Goal: Check status: Check status

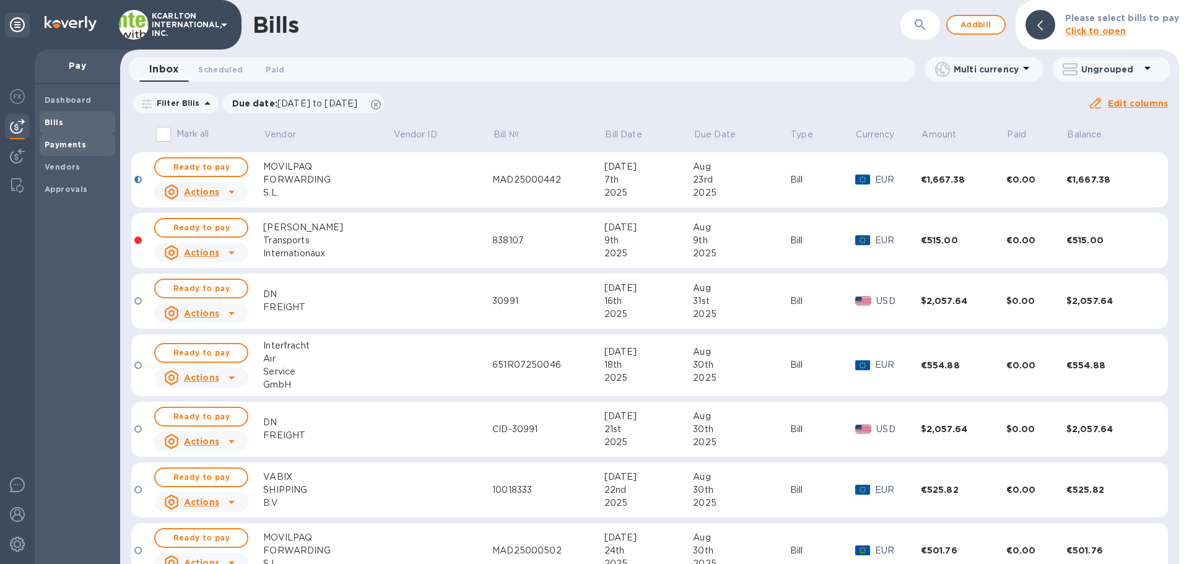
click at [64, 140] on b "Payments" at bounding box center [66, 144] width 42 height 9
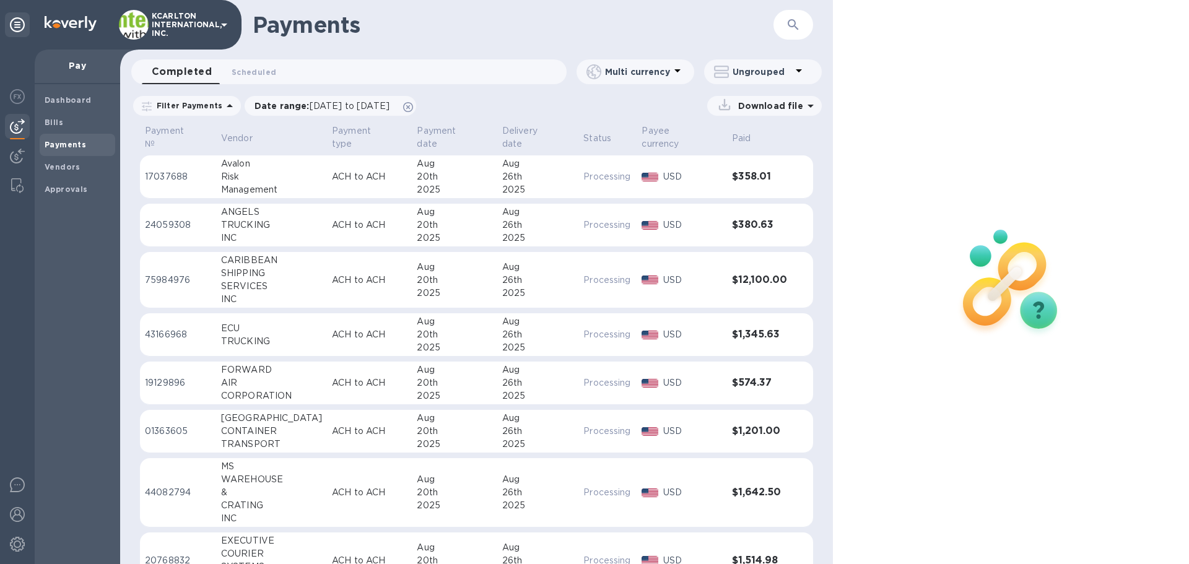
click at [794, 27] on icon "button" at bounding box center [793, 24] width 11 height 11
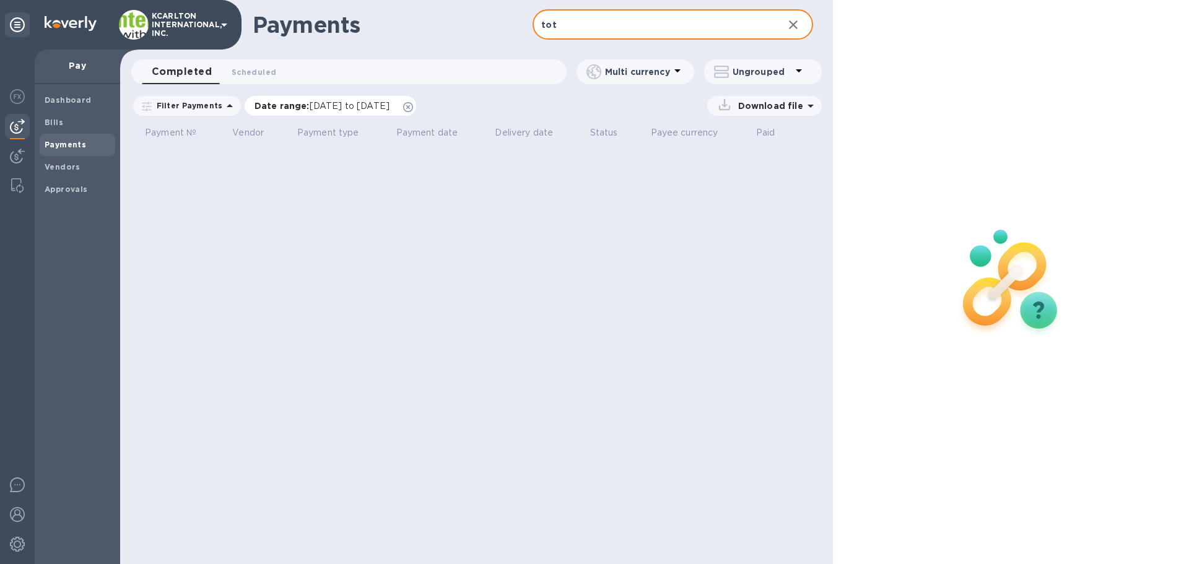
click at [413, 109] on icon at bounding box center [408, 107] width 10 height 10
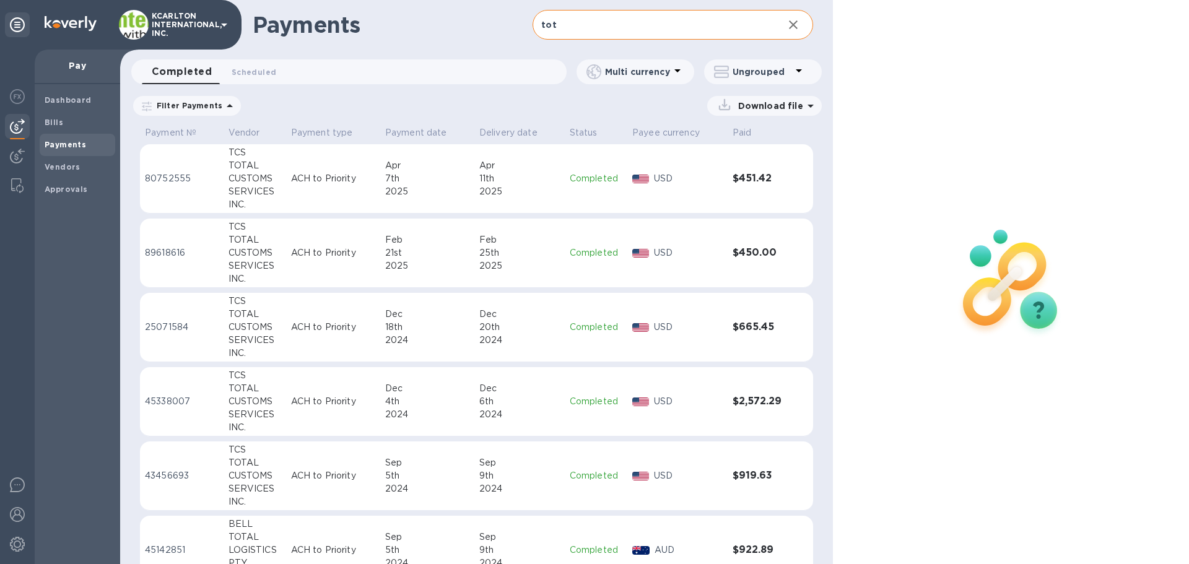
click at [568, 25] on input "tot" at bounding box center [653, 25] width 240 height 30
drag, startPoint x: 515, startPoint y: 34, endPoint x: 487, endPoint y: 31, distance: 28.7
click at [497, 33] on div "Payments tot ​" at bounding box center [476, 25] width 713 height 50
type input "TCS"
click at [362, 176] on p "ACH to Priority" at bounding box center [333, 178] width 84 height 13
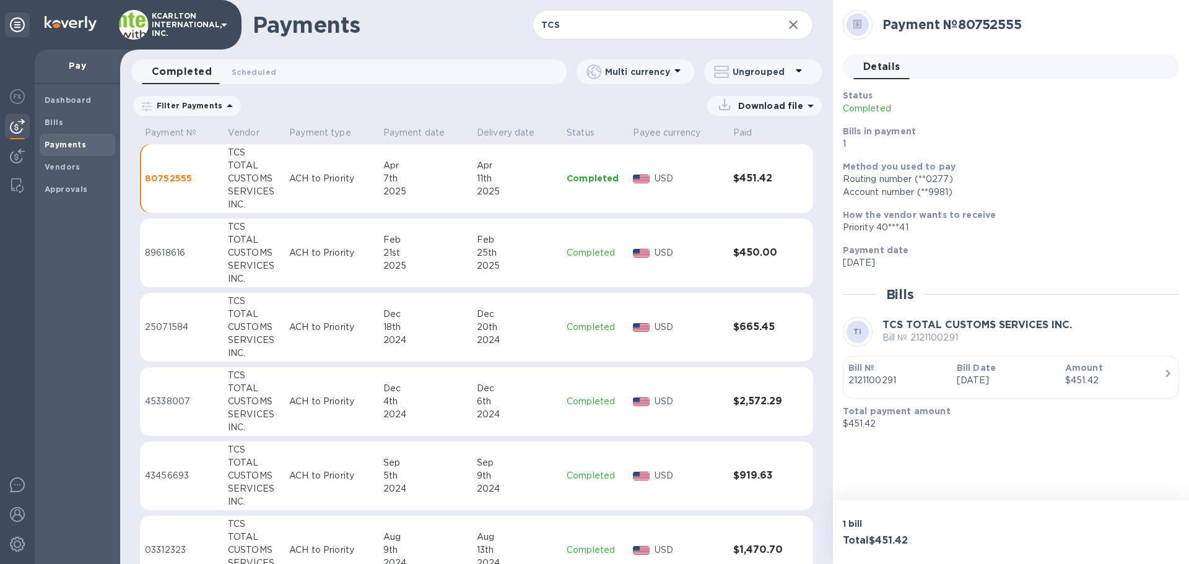
click at [945, 369] on p "Bill №" at bounding box center [898, 368] width 99 height 12
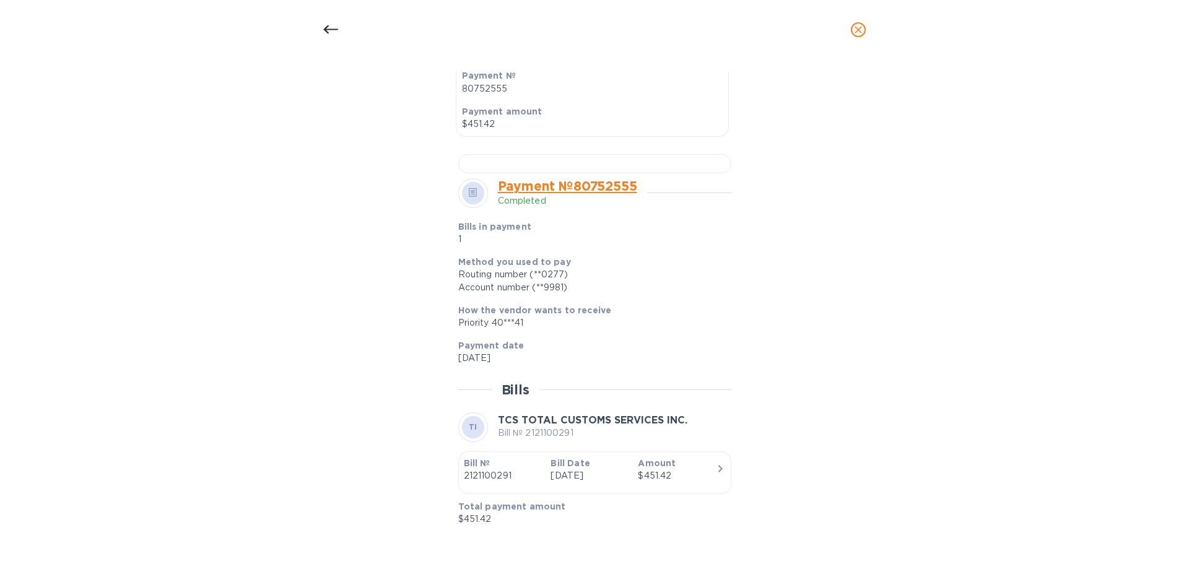
scroll to position [685, 0]
drag, startPoint x: 549, startPoint y: 261, endPoint x: 583, endPoint y: 268, distance: 34.1
click at [583, 268] on div "Method you used to pay Routing number (**0277) Account number (**9981)" at bounding box center [589, 275] width 263 height 38
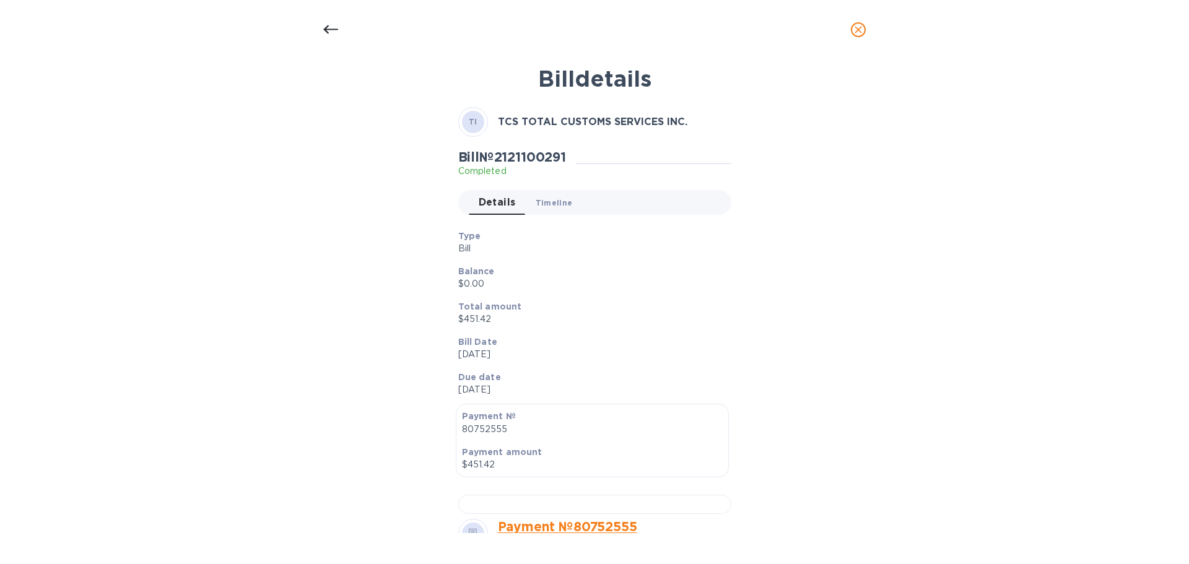
scroll to position [4, 0]
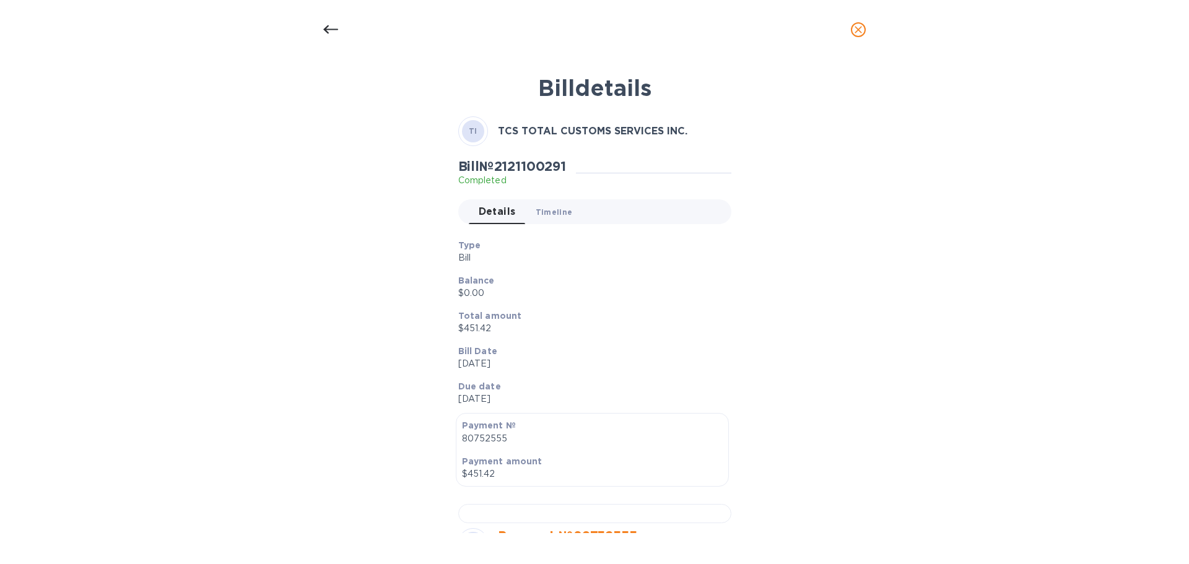
click at [546, 216] on span "Timeline 0" at bounding box center [554, 212] width 37 height 13
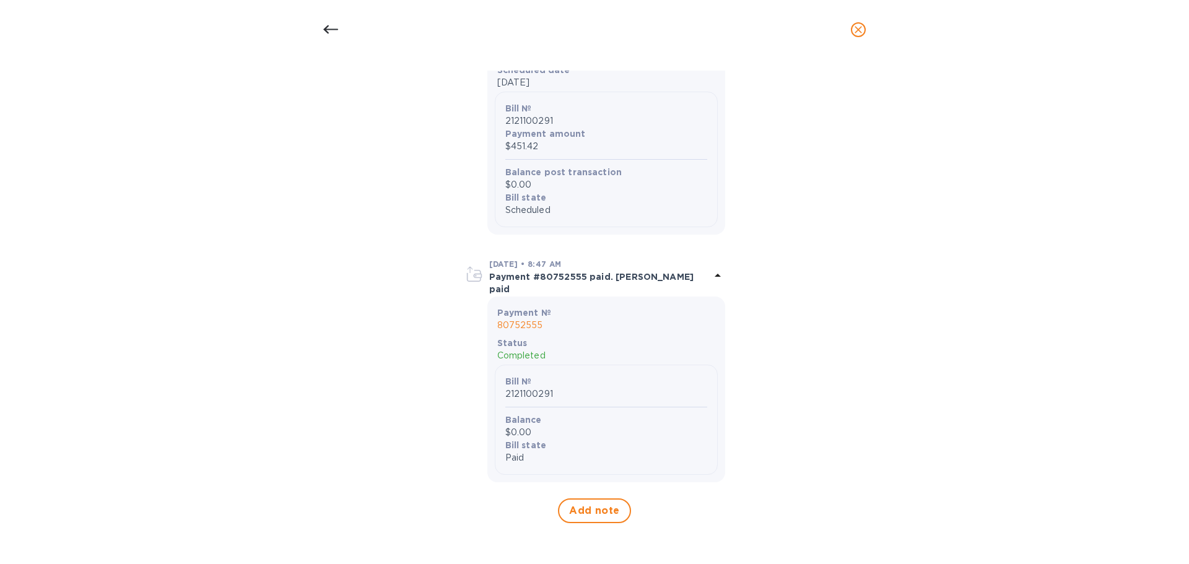
scroll to position [990, 0]
click at [719, 278] on icon at bounding box center [718, 275] width 15 height 15
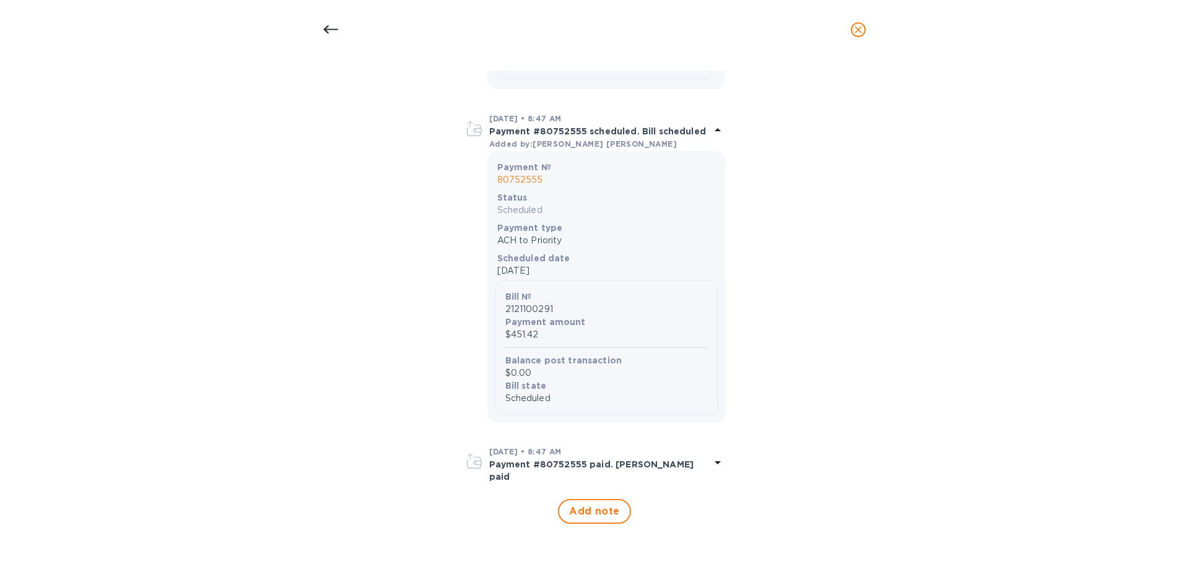
scroll to position [794, 0]
click at [858, 34] on icon "close" at bounding box center [858, 30] width 12 height 12
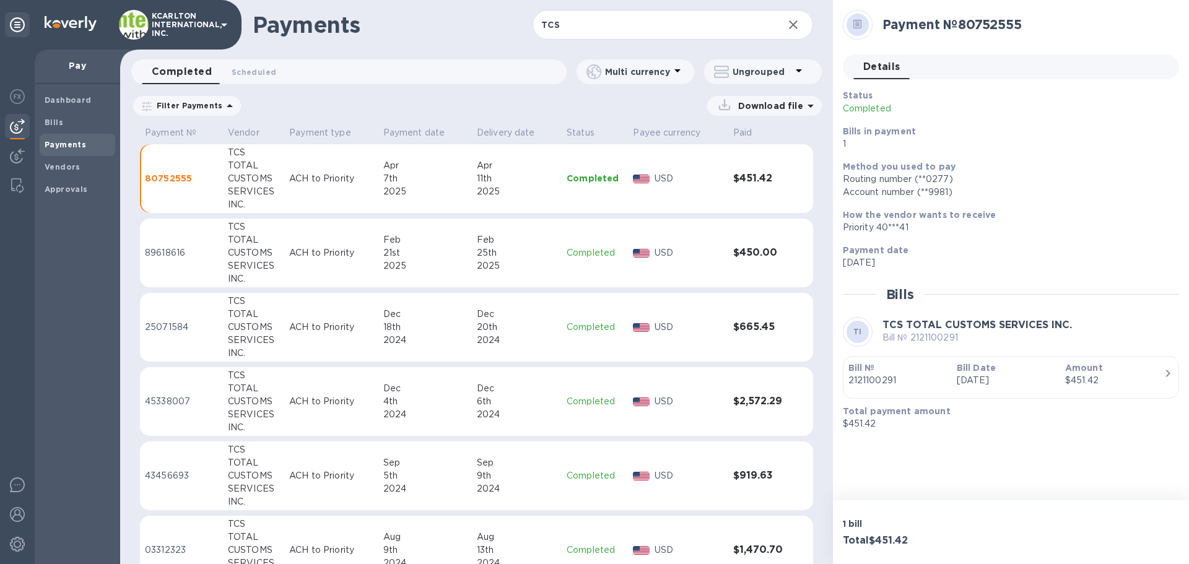
click at [848, 27] on div at bounding box center [858, 25] width 22 height 22
click at [297, 164] on td "ACH to Priority" at bounding box center [331, 178] width 94 height 69
click at [730, 108] on icon at bounding box center [724, 104] width 17 height 17
click at [726, 155] on p "Payments detailed" at bounding box center [755, 157] width 108 height 12
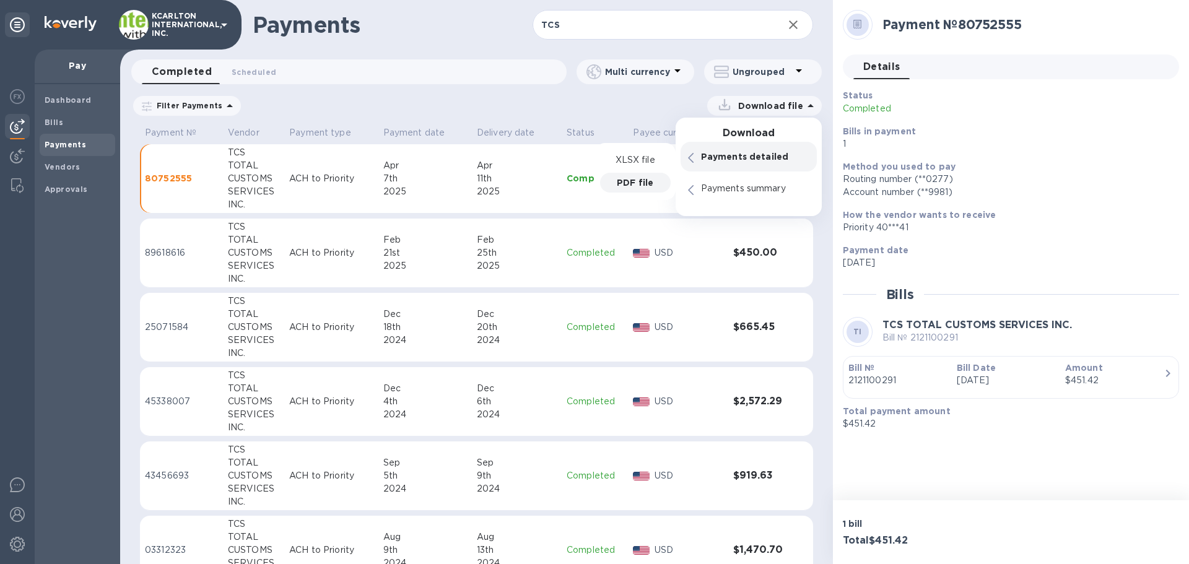
click at [620, 178] on p "PDF file" at bounding box center [635, 183] width 37 height 12
click at [748, 186] on p "Payments summary" at bounding box center [755, 189] width 108 height 12
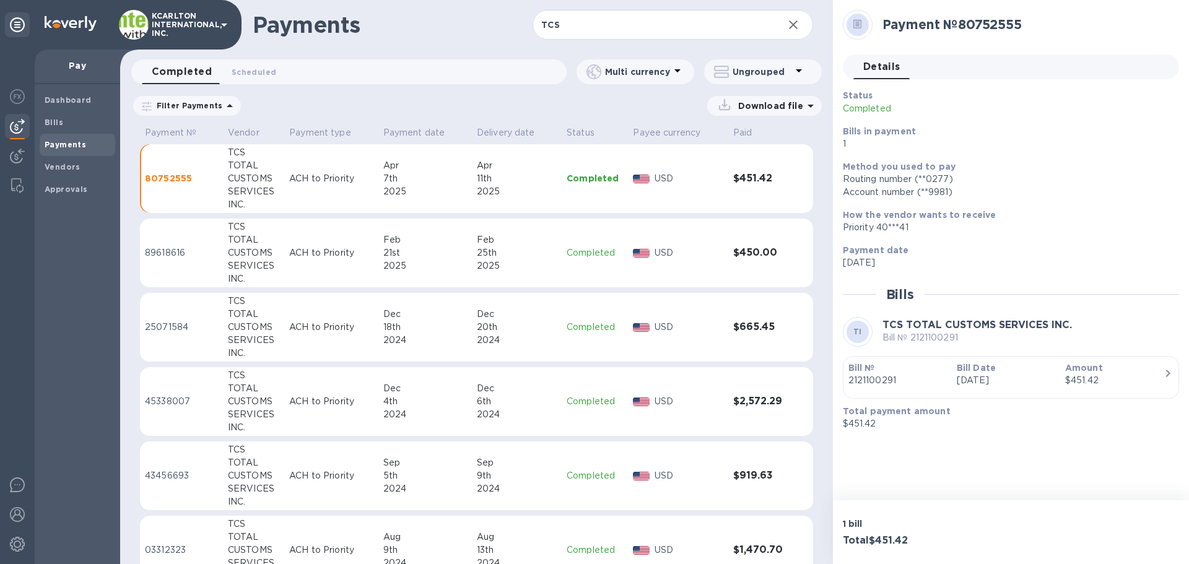
click at [310, 160] on td "ACH to Priority" at bounding box center [331, 178] width 94 height 69
click at [716, 182] on p "USD" at bounding box center [689, 178] width 69 height 13
click at [637, 167] on td "USD" at bounding box center [678, 178] width 100 height 69
click at [497, 162] on div "Apr" at bounding box center [517, 165] width 80 height 13
click at [496, 162] on div "Apr" at bounding box center [517, 165] width 80 height 13
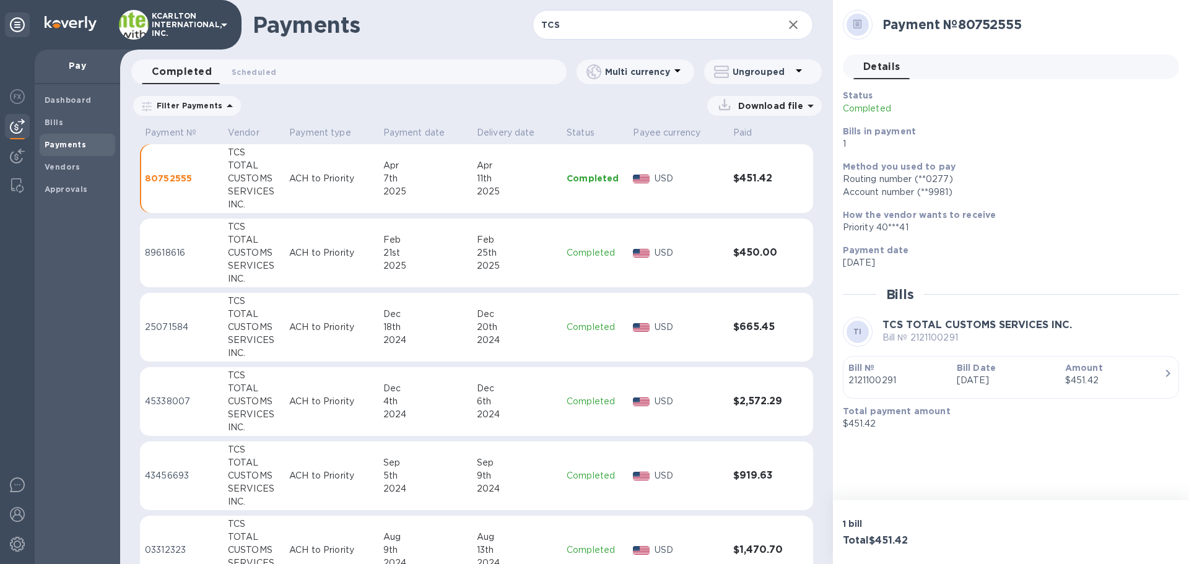
click at [319, 164] on td "ACH to Priority" at bounding box center [331, 178] width 94 height 69
click at [946, 536] on h3 "Total $451.42" at bounding box center [925, 541] width 164 height 12
drag, startPoint x: 903, startPoint y: 544, endPoint x: 889, endPoint y: 538, distance: 14.7
click at [903, 544] on h3 "Total $451.42" at bounding box center [925, 541] width 164 height 12
click at [1015, 382] on p "[DATE]" at bounding box center [1006, 380] width 99 height 13
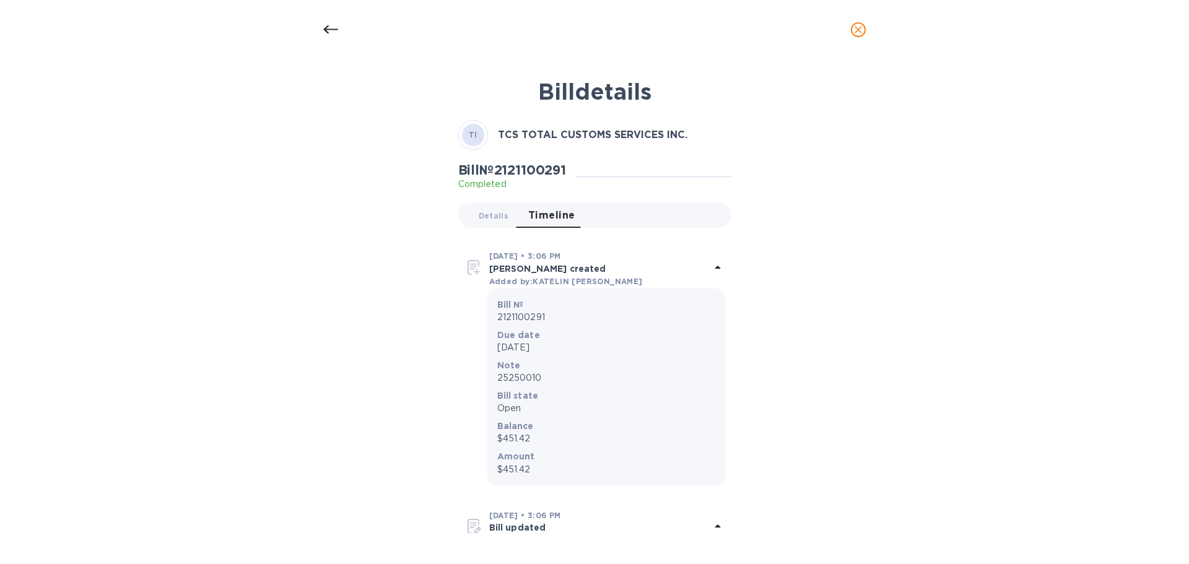
click at [854, 25] on button "close" at bounding box center [859, 30] width 30 height 30
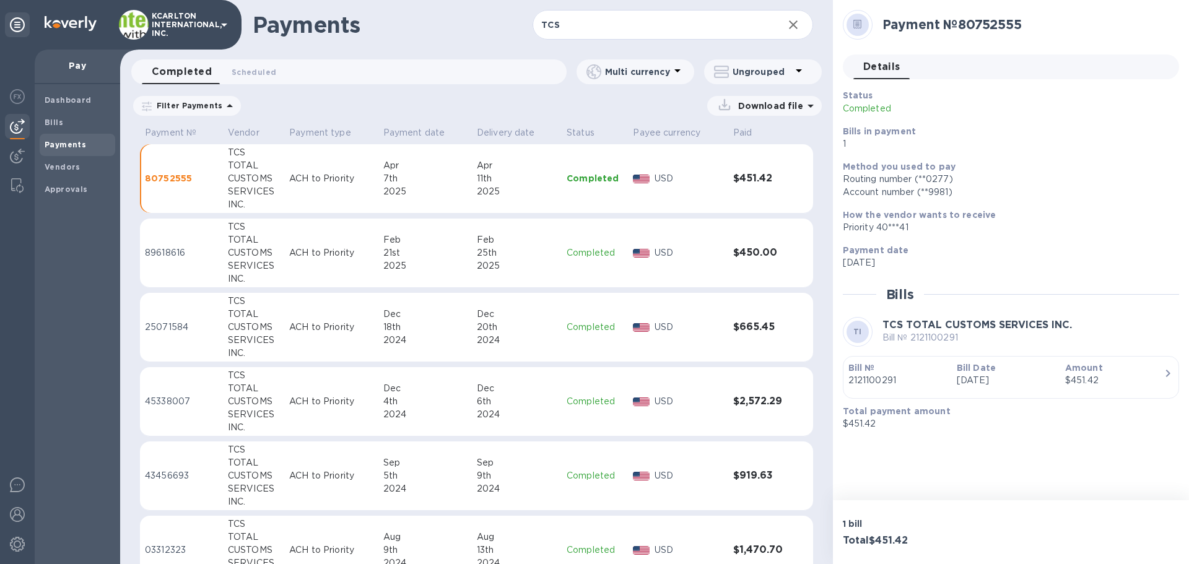
click at [1040, 30] on h2 "Payment № 80752555" at bounding box center [1026, 24] width 287 height 15
drag, startPoint x: 1035, startPoint y: 28, endPoint x: 873, endPoint y: 26, distance: 161.7
click at [873, 26] on div "Payment № 80752555" at bounding box center [1006, 25] width 336 height 40
copy h2 "Payment № 80752555"
click at [232, 172] on div "CUSTOMS" at bounding box center [253, 178] width 51 height 13
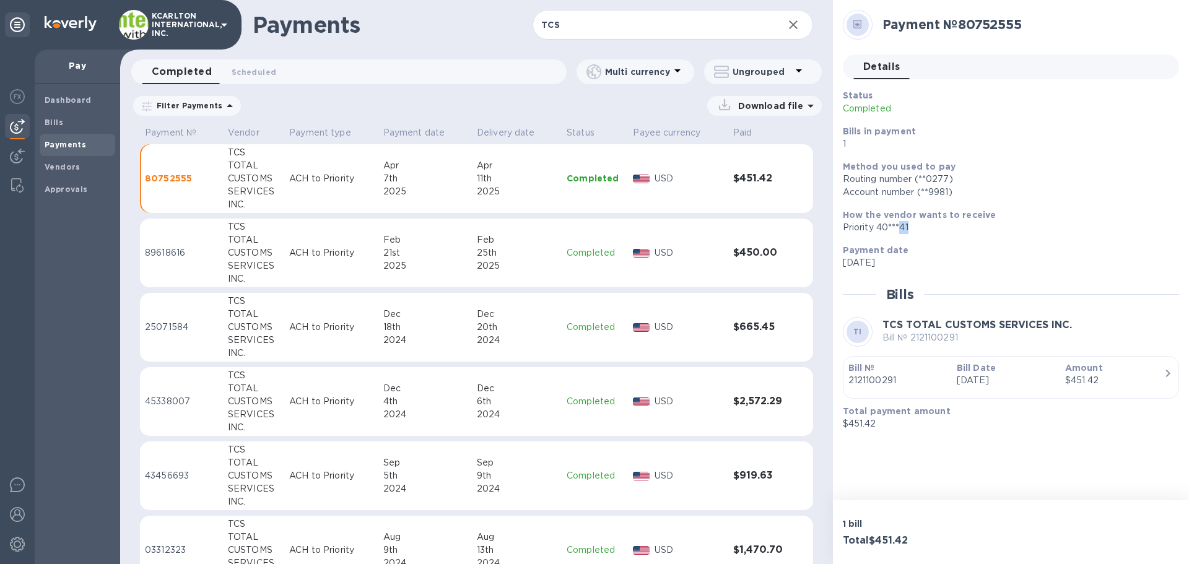
drag, startPoint x: 924, startPoint y: 227, endPoint x: 900, endPoint y: 220, distance: 24.5
click at [900, 223] on div "Priority 40***41" at bounding box center [1006, 227] width 326 height 13
click at [957, 196] on div "Account number (**9981)" at bounding box center [1006, 192] width 326 height 13
click at [957, 336] on p "Bill № 2121100291" at bounding box center [978, 337] width 190 height 13
drag, startPoint x: 961, startPoint y: 336, endPoint x: 912, endPoint y: 339, distance: 49.7
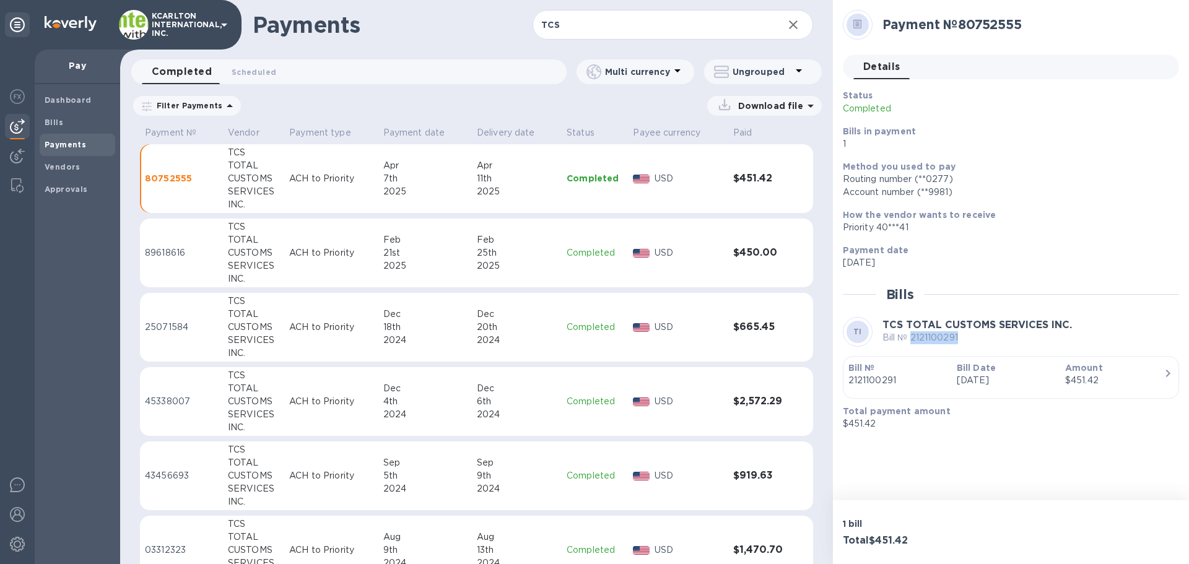
click at [912, 339] on p "Bill № 2121100291" at bounding box center [978, 337] width 190 height 13
copy p "2121100291"
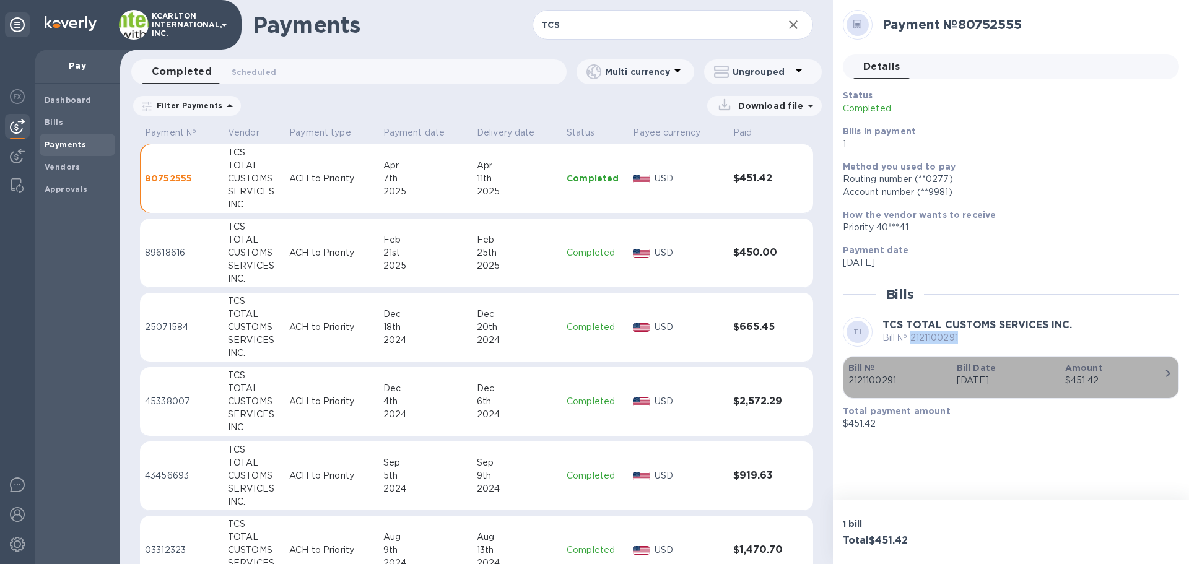
click at [965, 372] on b "Bill Date" at bounding box center [976, 368] width 39 height 10
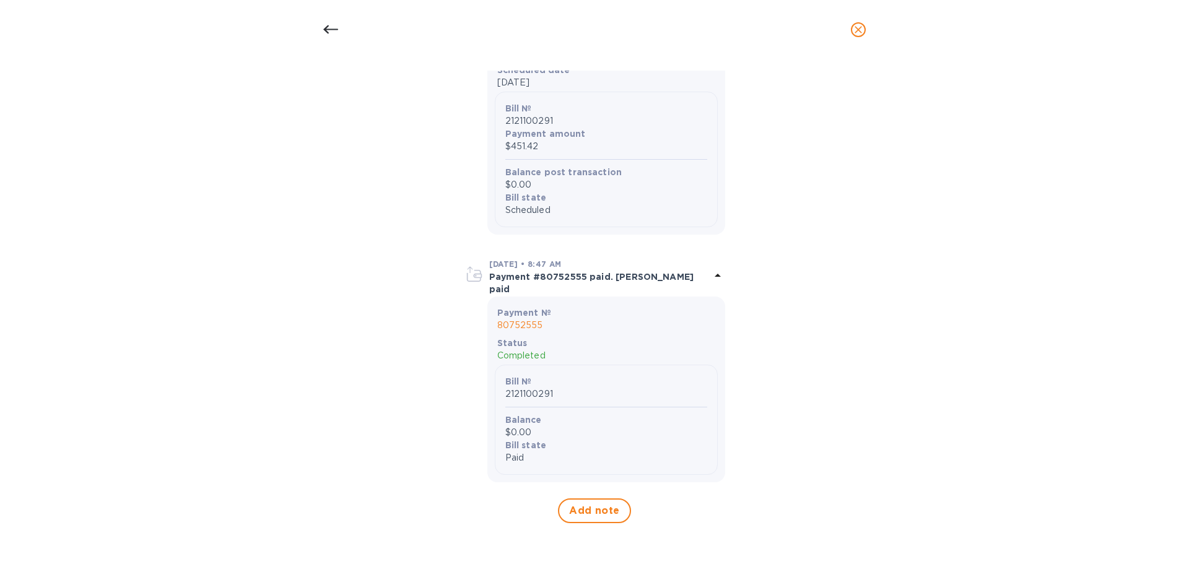
scroll to position [990, 0]
click at [539, 286] on p "Payment #80752555 paid. [PERSON_NAME] paid" at bounding box center [599, 283] width 221 height 25
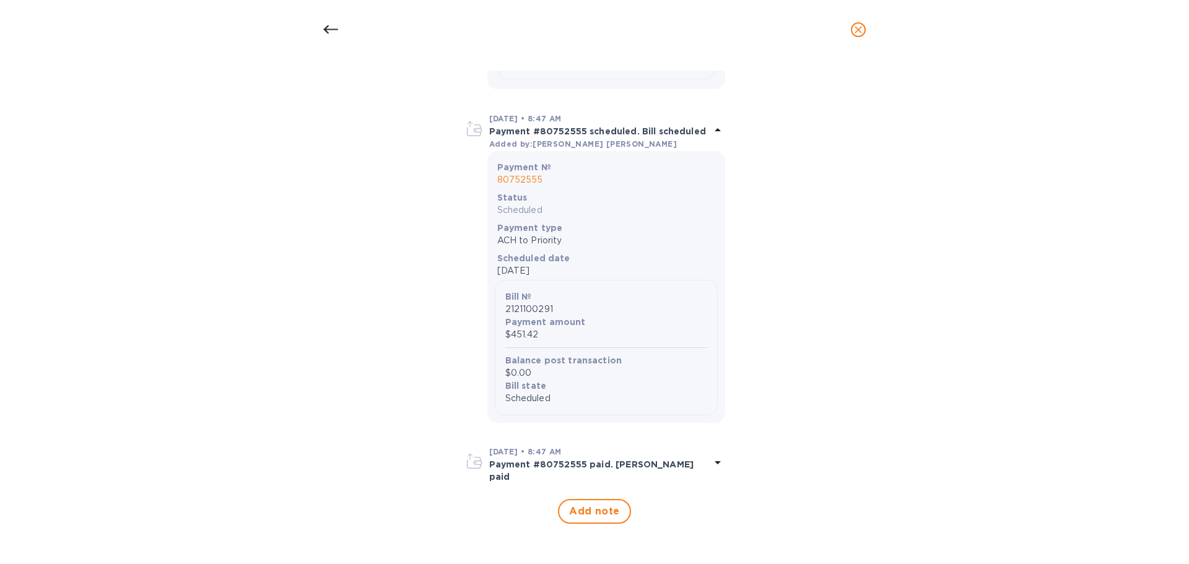
scroll to position [794, 0]
click at [701, 474] on p "Payment #80752555 paid. [PERSON_NAME] paid" at bounding box center [599, 470] width 221 height 25
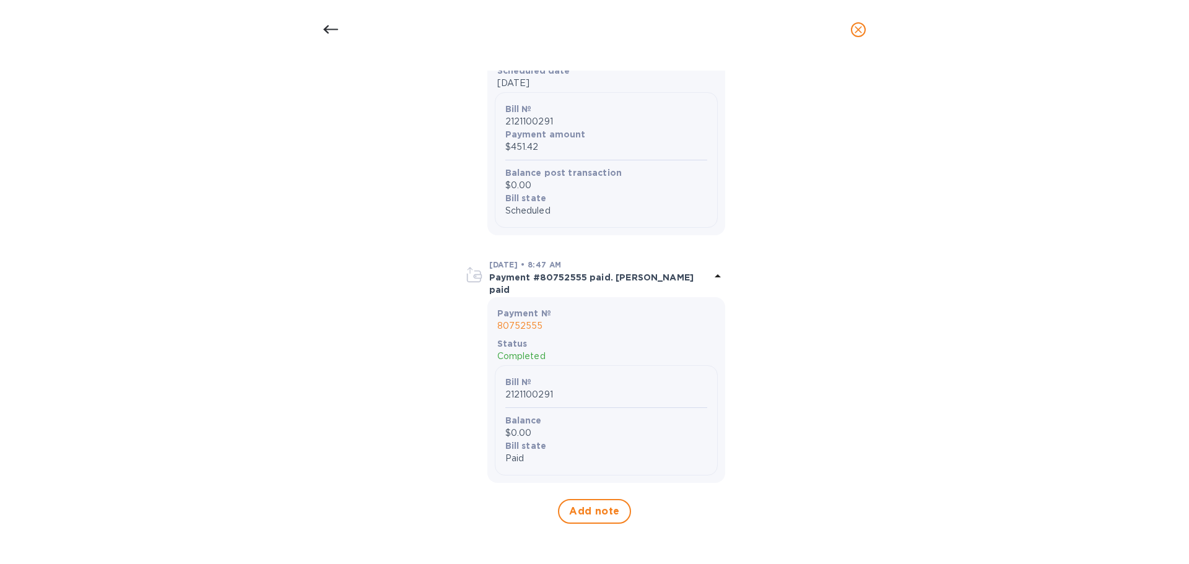
scroll to position [990, 0]
click at [525, 322] on p "80752555" at bounding box center [606, 325] width 218 height 13
click at [523, 324] on p "80752555" at bounding box center [606, 325] width 218 height 13
click at [504, 323] on p "80752555" at bounding box center [606, 325] width 218 height 13
click at [509, 319] on p "80752555" at bounding box center [606, 325] width 218 height 13
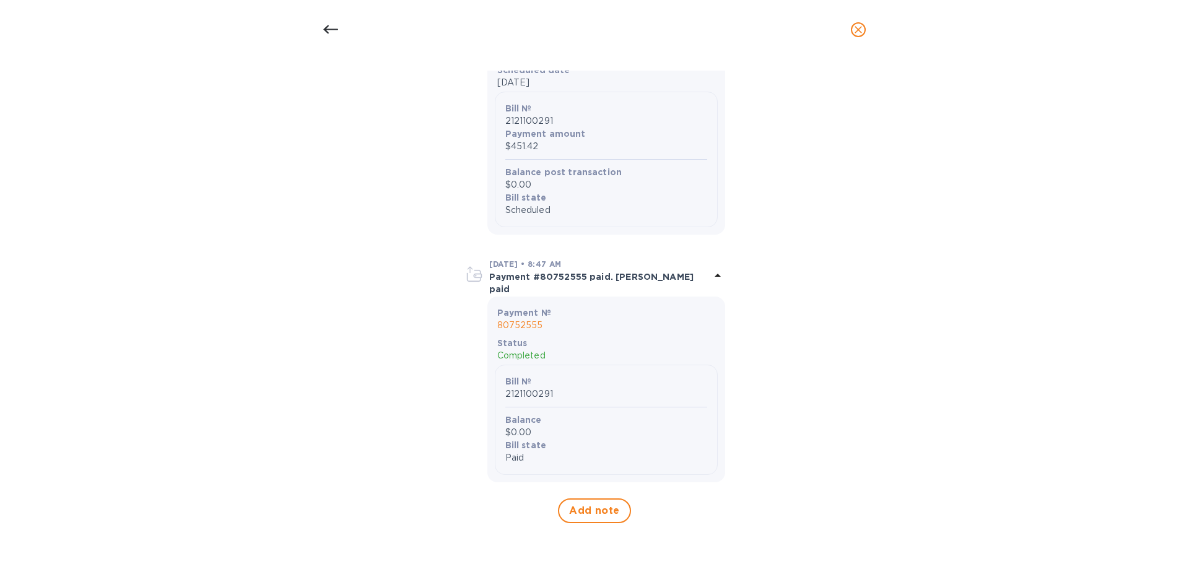
click at [514, 302] on div "Payment № 80752555 Status Completed Bill № 2121100291 Balance $0.00 Bill state …" at bounding box center [607, 390] width 238 height 186
click at [513, 340] on b "Status" at bounding box center [512, 343] width 30 height 10
click at [514, 331] on div "Payment № 80752555" at bounding box center [606, 319] width 223 height 30
click at [514, 329] on p "80752555" at bounding box center [606, 325] width 218 height 13
click at [331, 27] on icon at bounding box center [330, 29] width 15 height 15
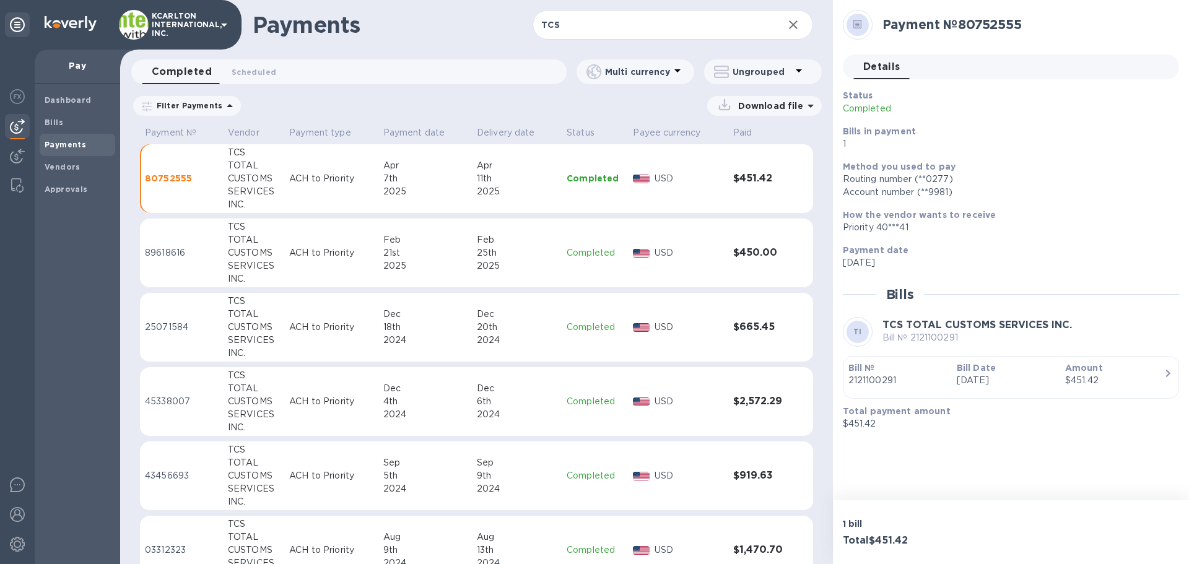
click at [79, 147] on b "Payments" at bounding box center [66, 144] width 42 height 9
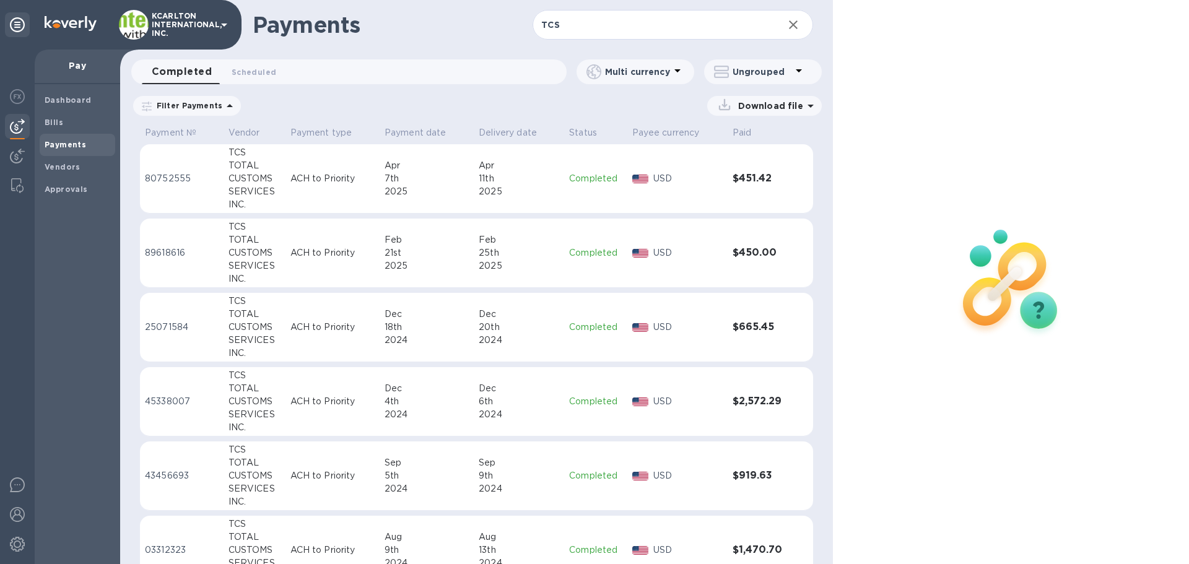
click at [593, 181] on p "Completed" at bounding box center [595, 178] width 53 height 13
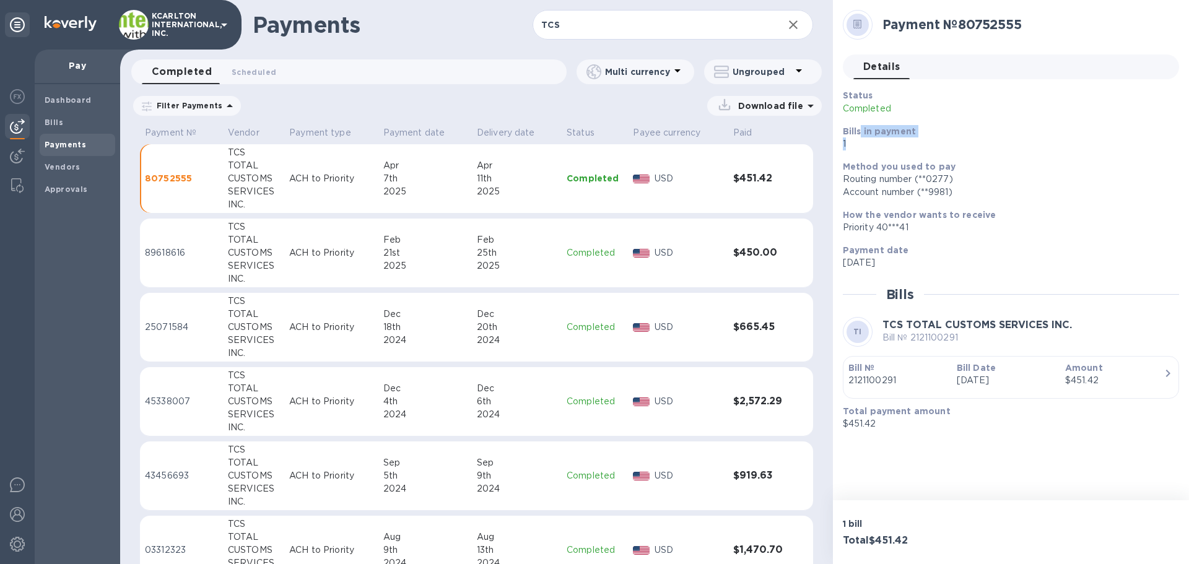
drag, startPoint x: 866, startPoint y: 133, endPoint x: 923, endPoint y: 141, distance: 57.5
click at [923, 141] on div "Bills in payment 1" at bounding box center [1006, 137] width 326 height 25
click at [917, 164] on b "Method you used to pay" at bounding box center [899, 167] width 113 height 10
drag, startPoint x: 956, startPoint y: 175, endPoint x: 1017, endPoint y: 285, distance: 125.9
click at [1017, 285] on div "Status Completed Bills in payment 1 Method you used to pay Routing number (**02…" at bounding box center [1011, 259] width 336 height 341
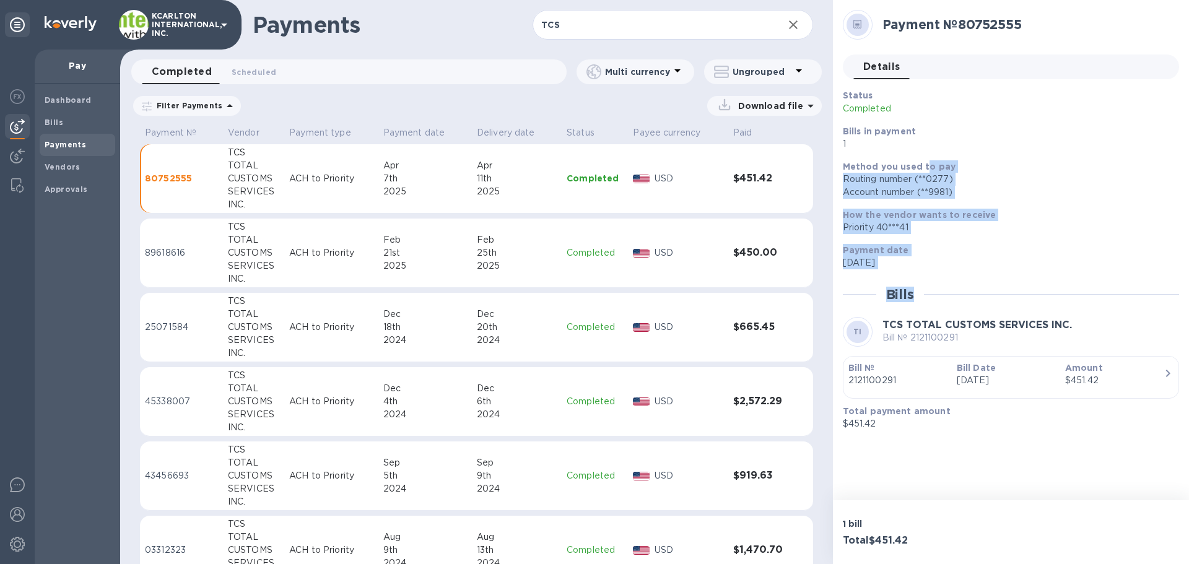
click at [1016, 284] on div "Status Completed Bills in payment 1 Method you used to pay Routing number (**02…" at bounding box center [1011, 259] width 336 height 341
click at [995, 263] on p "[DATE]" at bounding box center [1006, 262] width 326 height 13
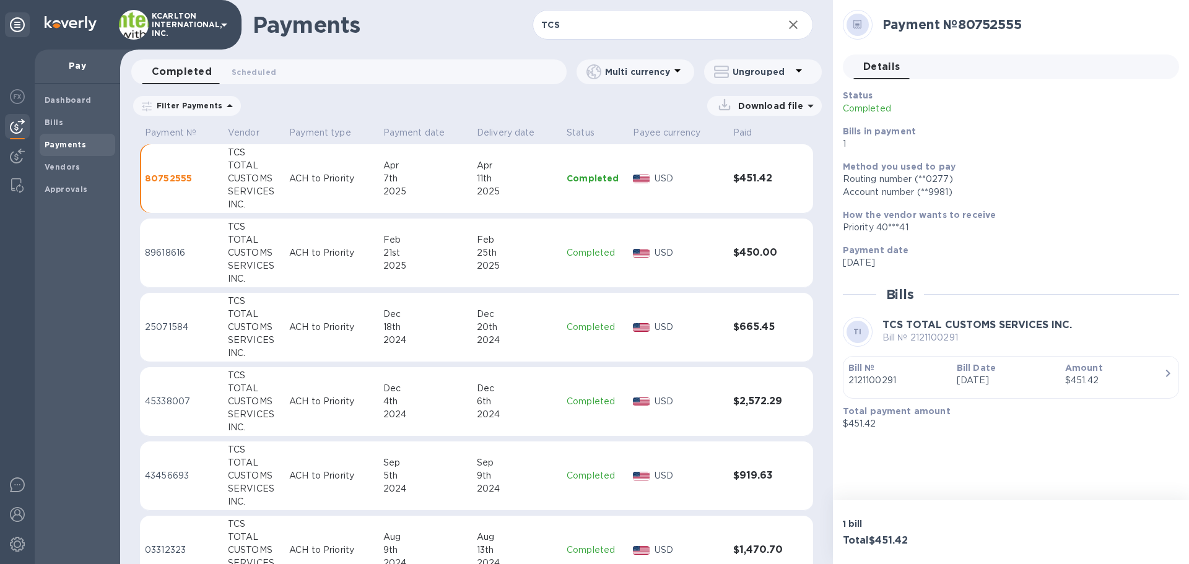
click at [966, 245] on p "Payment date" at bounding box center [1006, 250] width 326 height 12
drag, startPoint x: 881, startPoint y: 225, endPoint x: 895, endPoint y: 225, distance: 13.6
click at [883, 225] on div "Priority 40***41" at bounding box center [1006, 227] width 326 height 13
click at [932, 231] on div "Priority 40***41" at bounding box center [1006, 227] width 326 height 13
click at [946, 317] on div "TI TCS TOTAL CUSTOMS SERVICES INC. Bill № 2121100291" at bounding box center [1011, 332] width 336 height 30
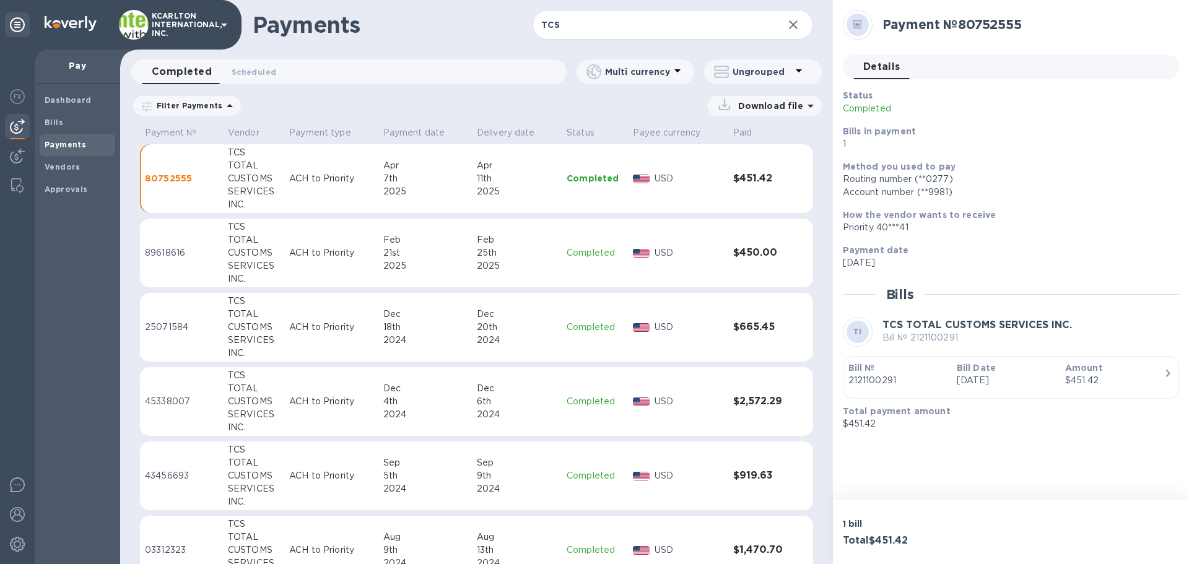
click at [917, 392] on div "button" at bounding box center [1011, 390] width 325 height 6
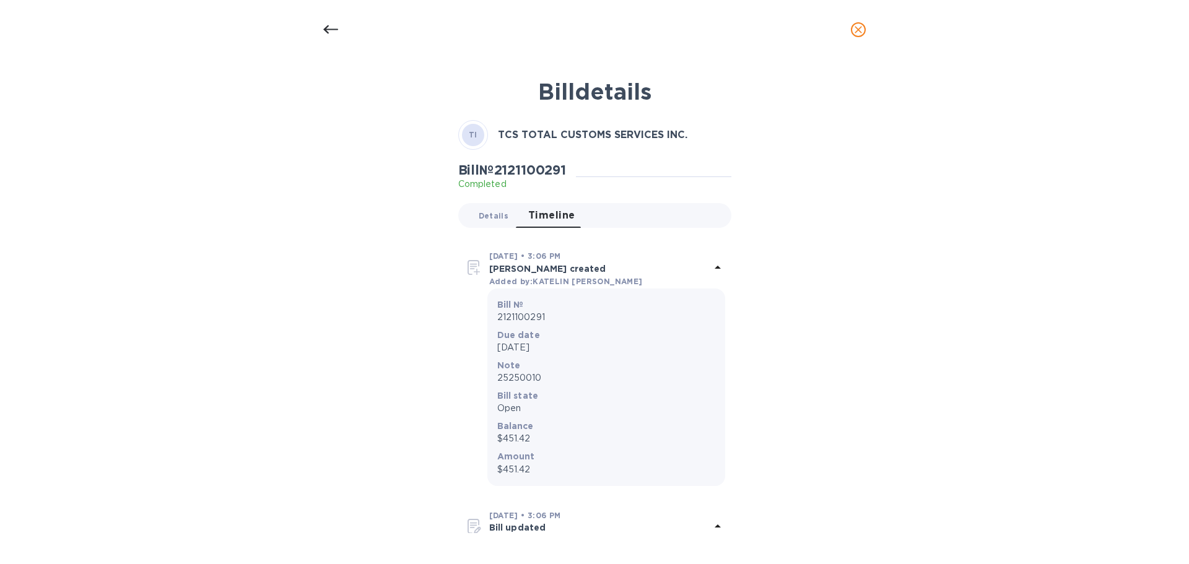
click at [491, 222] on span "Details 0" at bounding box center [494, 215] width 30 height 13
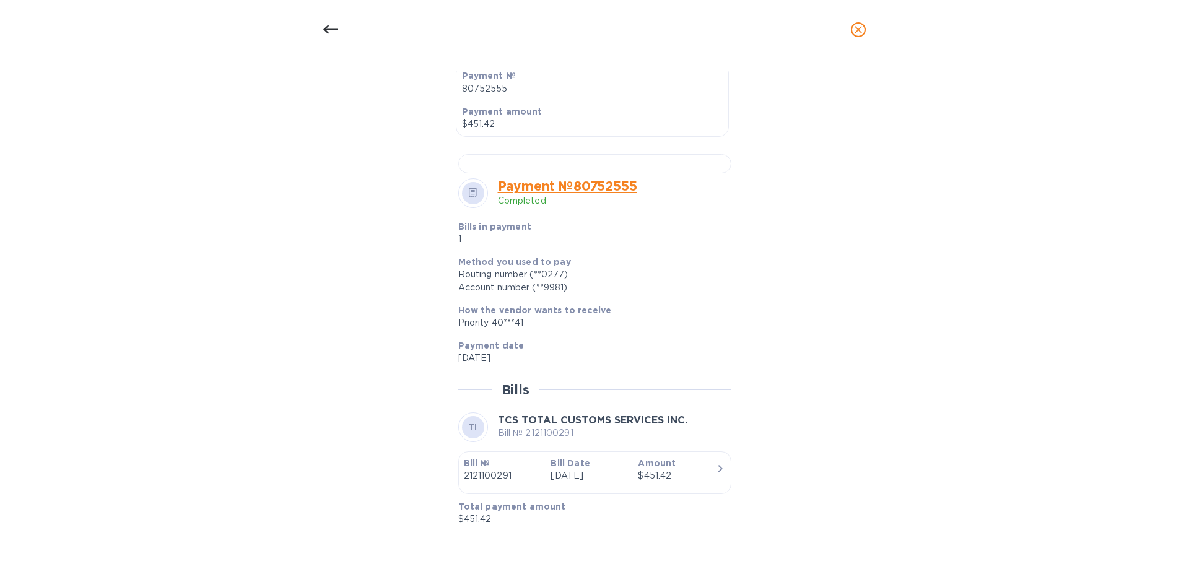
scroll to position [685, 0]
click at [574, 180] on link "Payment № 80752555" at bounding box center [567, 185] width 139 height 15
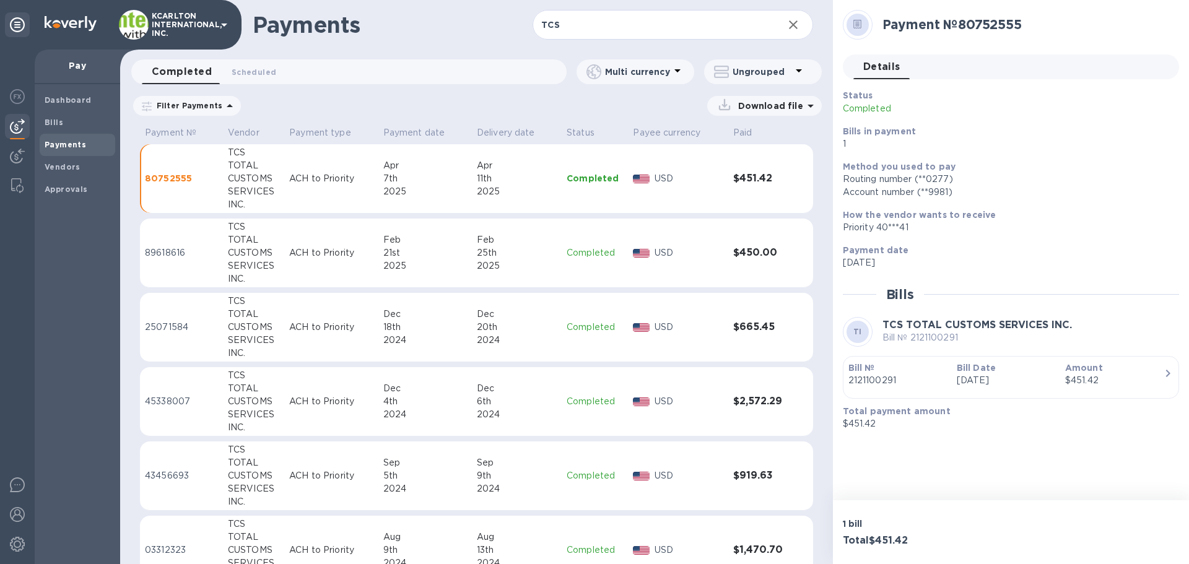
click at [881, 387] on p "2121100291" at bounding box center [898, 380] width 99 height 13
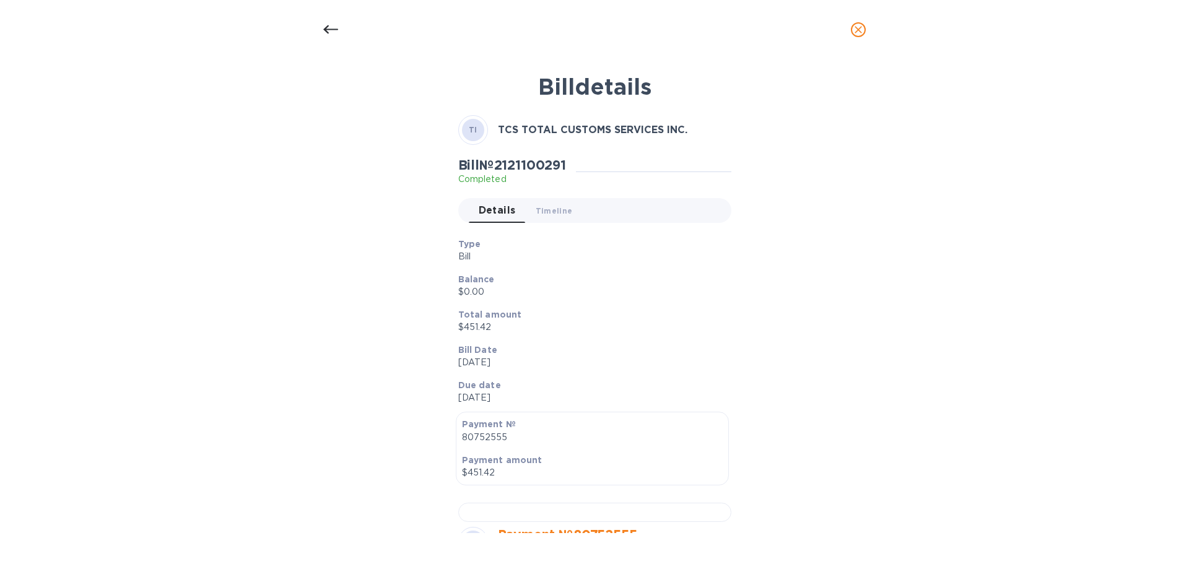
scroll to position [4, 0]
click at [549, 208] on span "Timeline 0" at bounding box center [554, 212] width 37 height 13
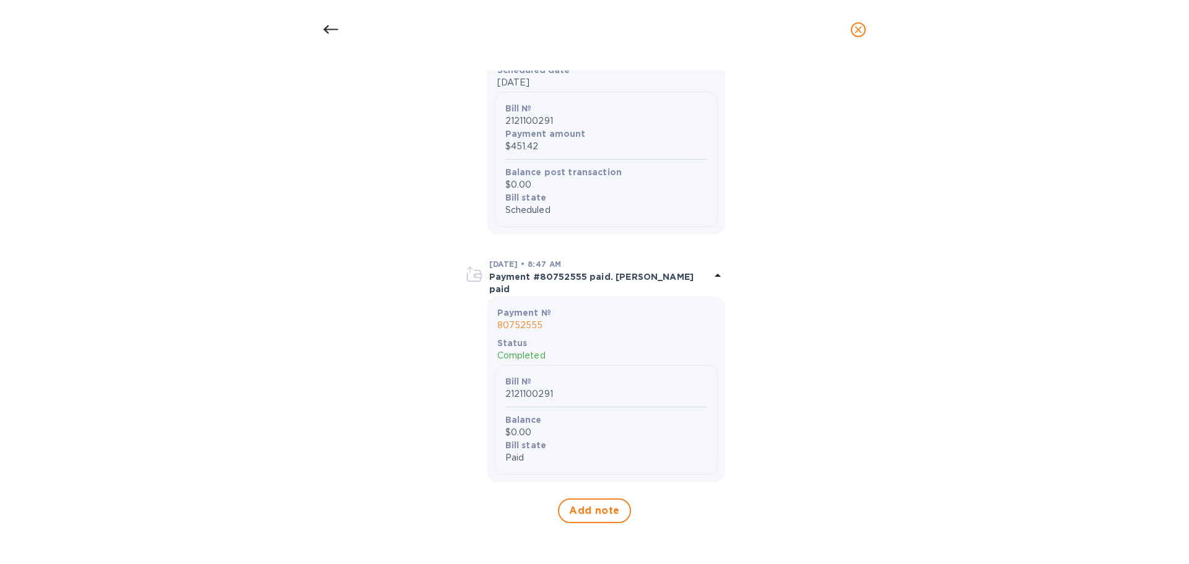
scroll to position [990, 0]
click at [611, 283] on p "Payment #80752555 paid. [PERSON_NAME] paid" at bounding box center [599, 283] width 221 height 25
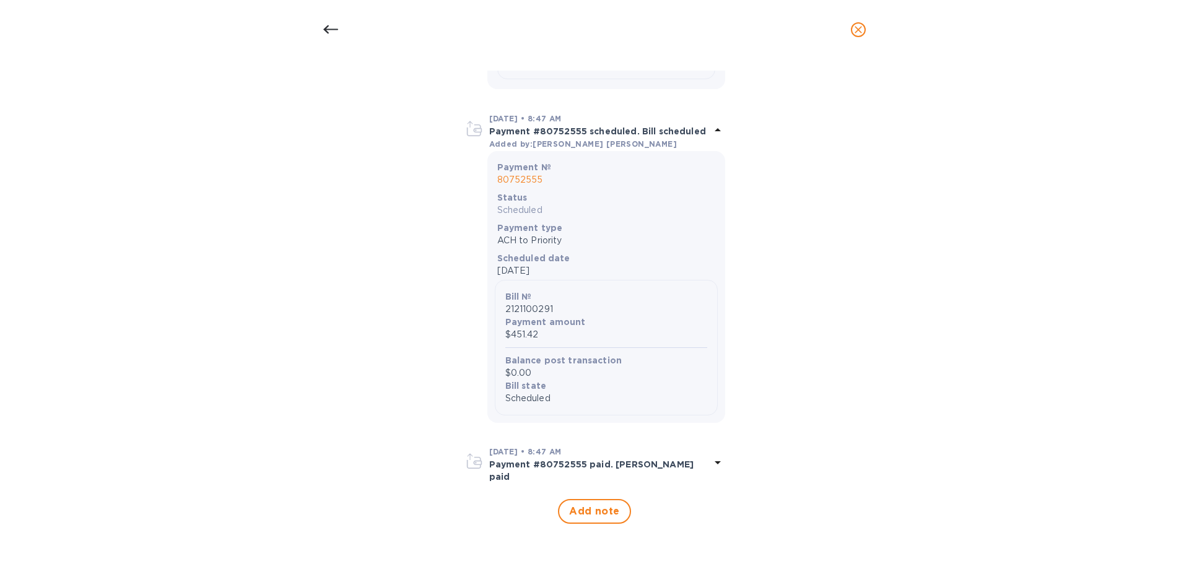
scroll to position [794, 0]
